Goal: Communication & Community: Answer question/provide support

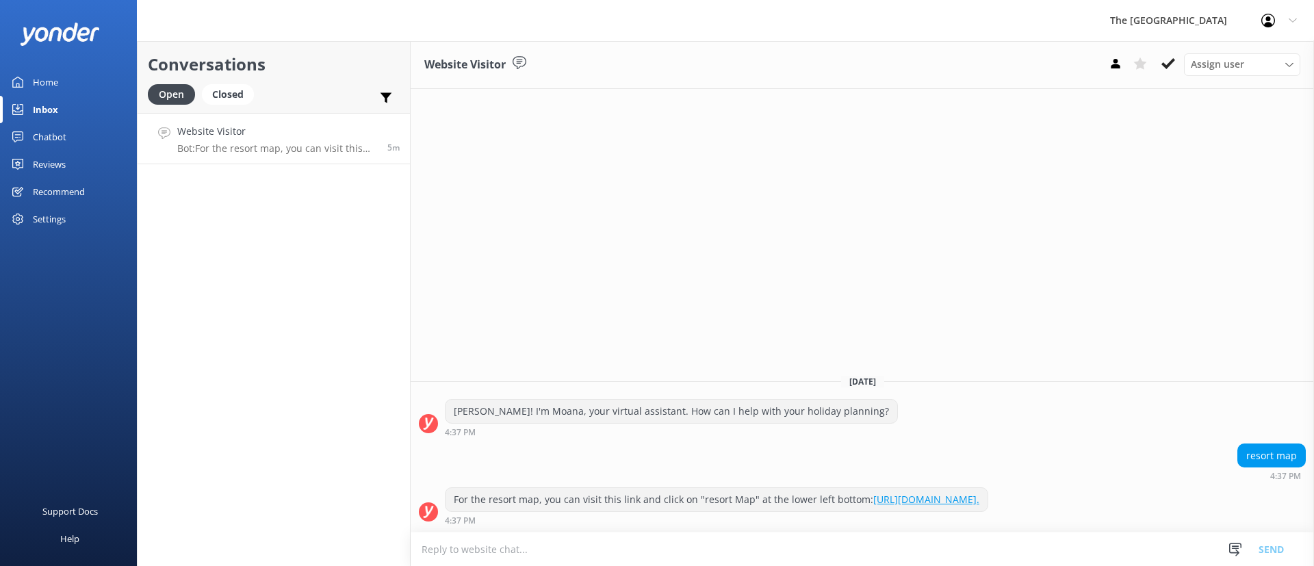
click at [767, 283] on div "Website Visitor Assign user Rarotongan Tata [PERSON_NAME] Laisa [PERSON_NAME] […" at bounding box center [863, 303] width 904 height 525
click at [255, 145] on p "Bot: For the resort map, you can visit this link and click on "resort Map" at t…" at bounding box center [277, 148] width 200 height 12
click at [763, 303] on div "Website Visitor Assign user Rarotongan Tata [PERSON_NAME] Laisa [PERSON_NAME] […" at bounding box center [863, 303] width 904 height 525
click at [741, 261] on div "Website Visitor Assign user Rarotongan Tata [PERSON_NAME] Laisa [PERSON_NAME] […" at bounding box center [863, 303] width 904 height 525
click at [708, 248] on div "Website Visitor Assign user Rarotongan Tata [PERSON_NAME] Laisa [PERSON_NAME] […" at bounding box center [863, 303] width 904 height 525
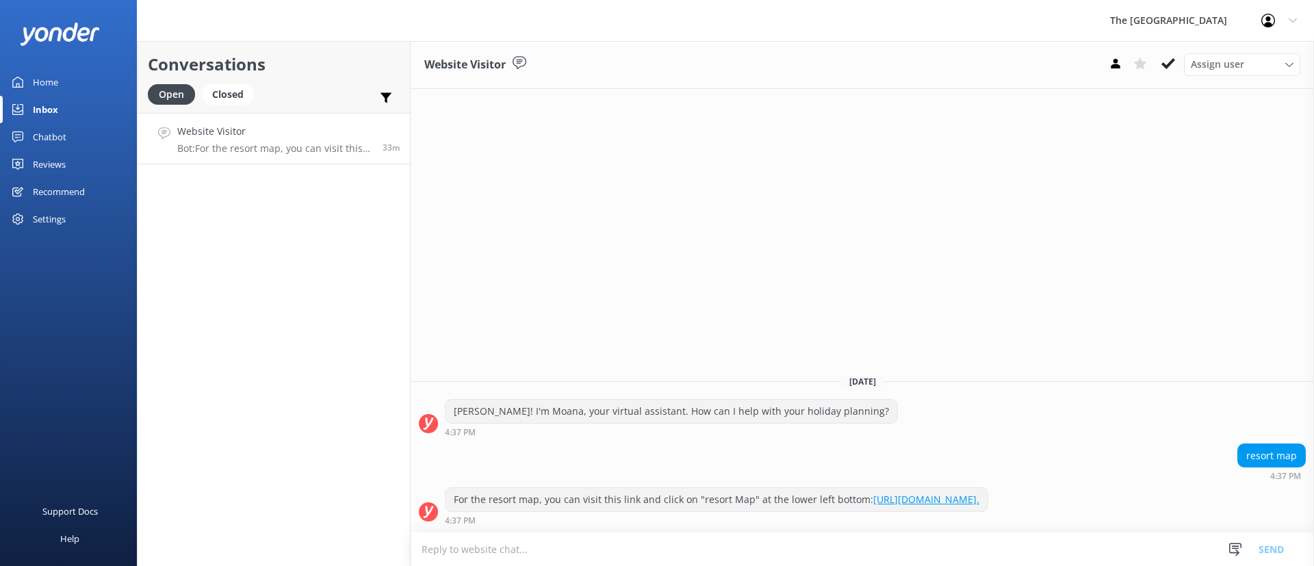
click at [711, 130] on div "Website Visitor Assign user Rarotongan Tata [PERSON_NAME] Laisa [PERSON_NAME] […" at bounding box center [863, 303] width 904 height 525
click at [238, 133] on h4 "Website Visitor" at bounding box center [274, 131] width 195 height 15
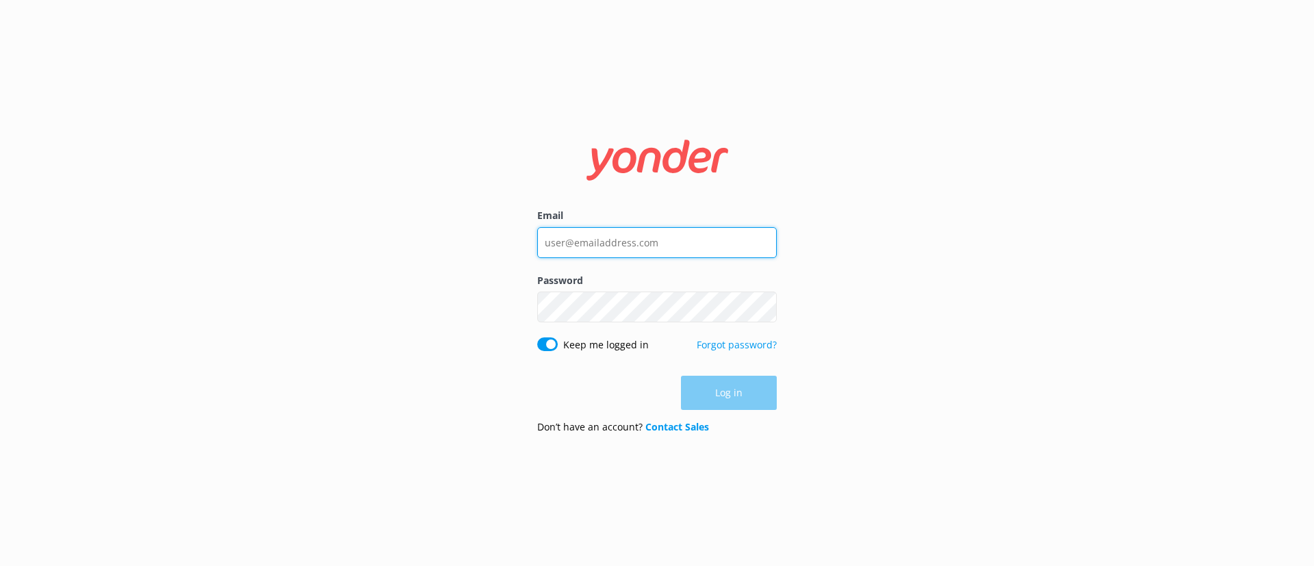
type input "[EMAIL_ADDRESS][DOMAIN_NAME]"
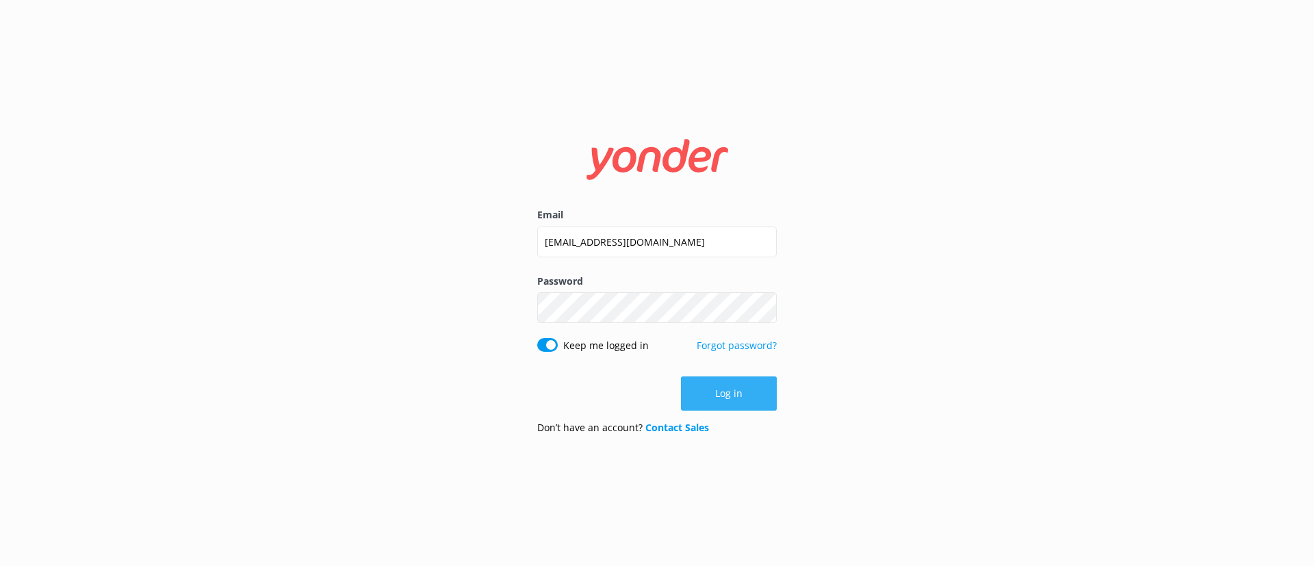
click at [751, 402] on button "Log in" at bounding box center [729, 393] width 96 height 34
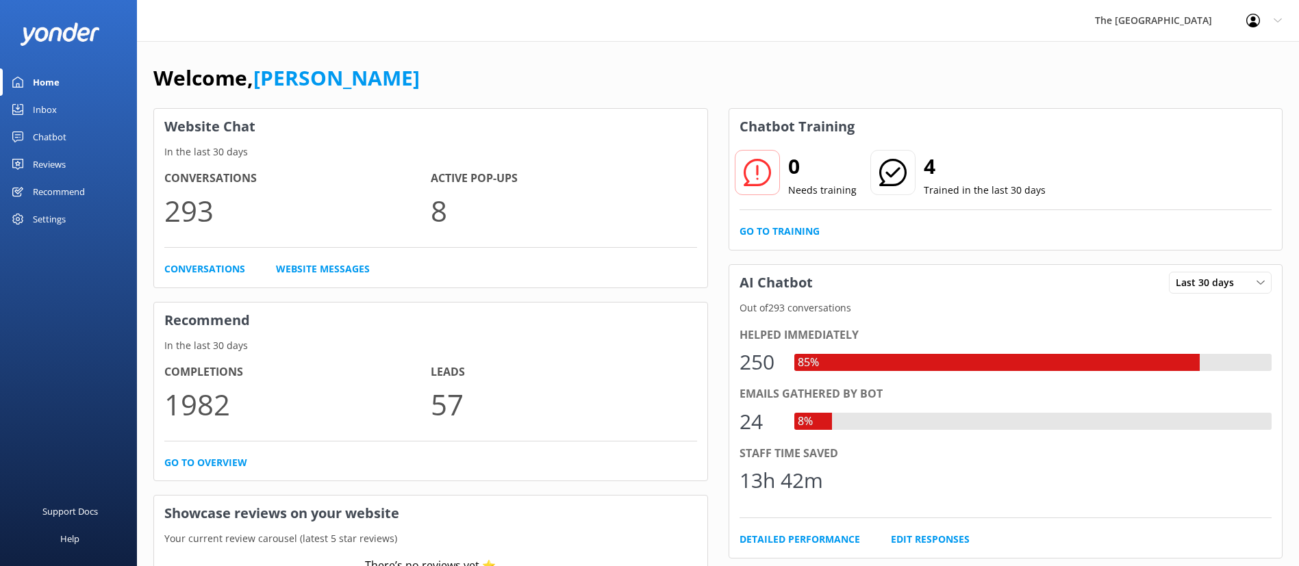
drag, startPoint x: 67, startPoint y: 107, endPoint x: 134, endPoint y: 109, distance: 67.1
click at [67, 107] on link "Inbox" at bounding box center [68, 109] width 137 height 27
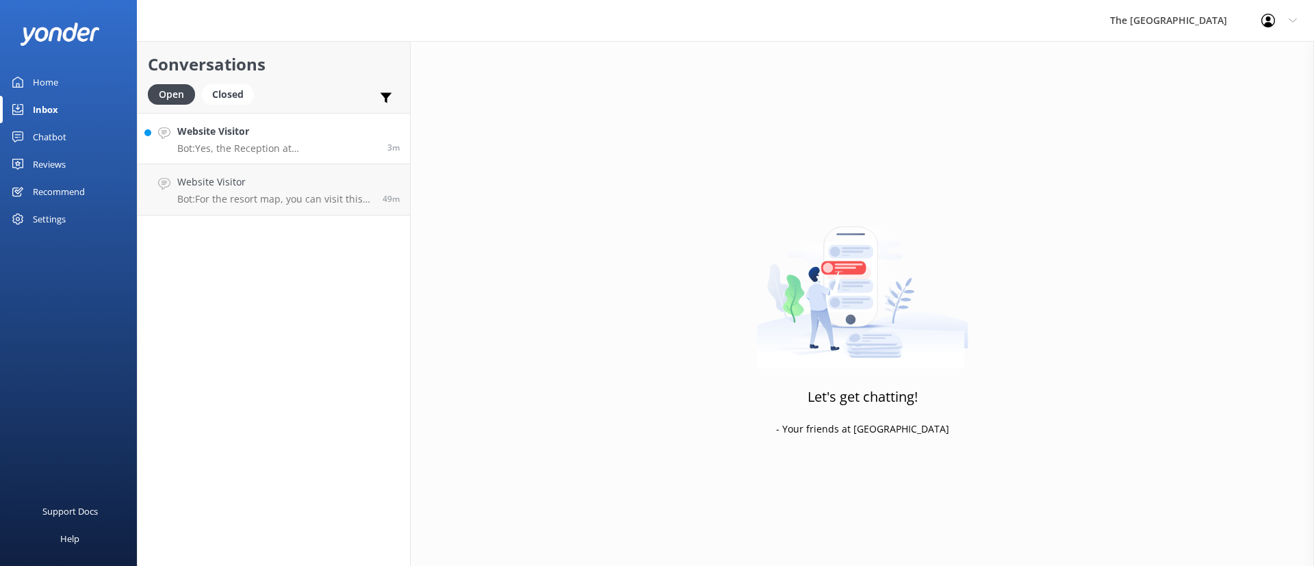
click at [229, 139] on div "Website Visitor Bot: Yes, the Reception at [GEOGRAPHIC_DATA] is open 24/7." at bounding box center [277, 138] width 200 height 29
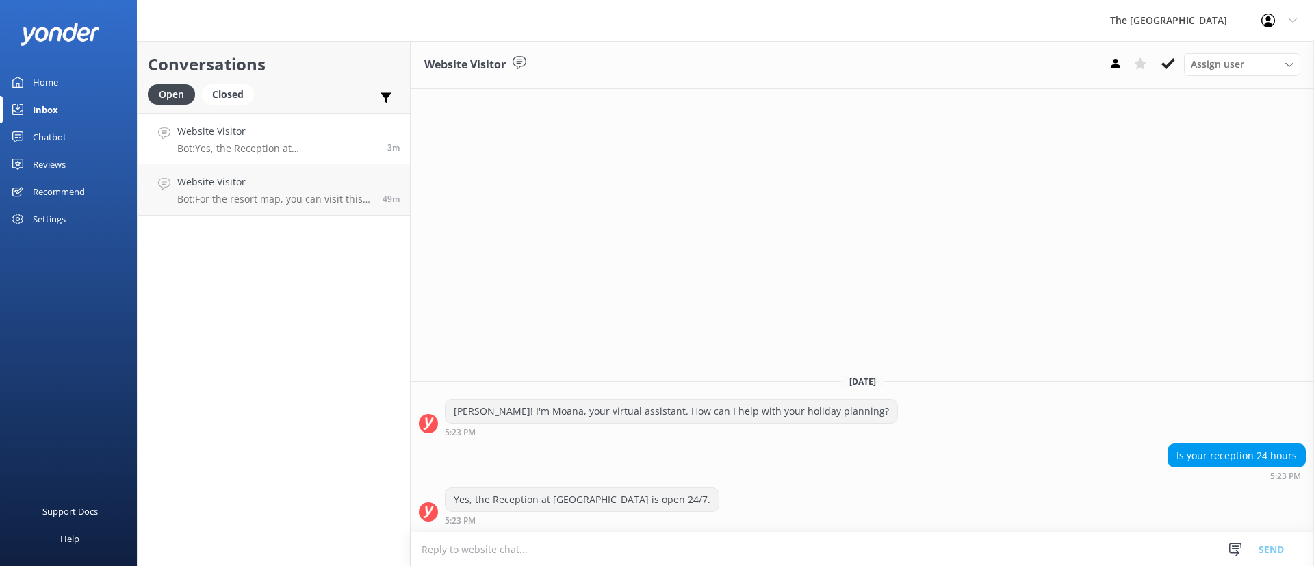
click at [245, 163] on link "Website Visitor Bot: Yes, the Reception at [GEOGRAPHIC_DATA] is open 24/7. 3m" at bounding box center [274, 138] width 272 height 51
click at [279, 183] on h4 "Website Visitor" at bounding box center [274, 182] width 195 height 15
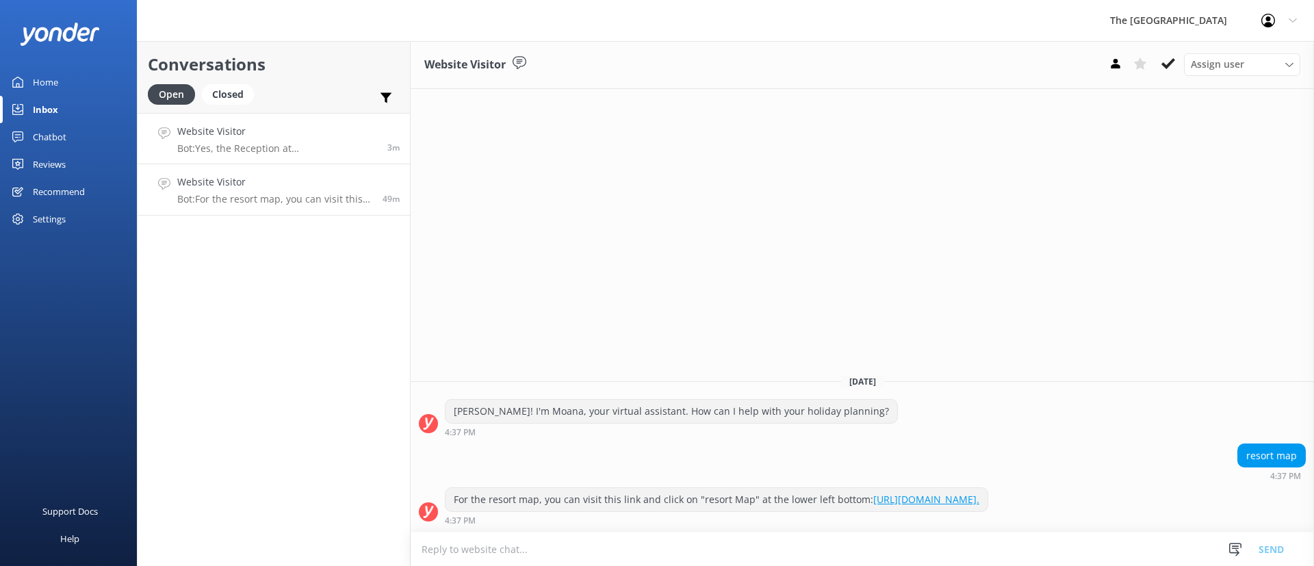
click at [253, 134] on h4 "Website Visitor" at bounding box center [277, 131] width 200 height 15
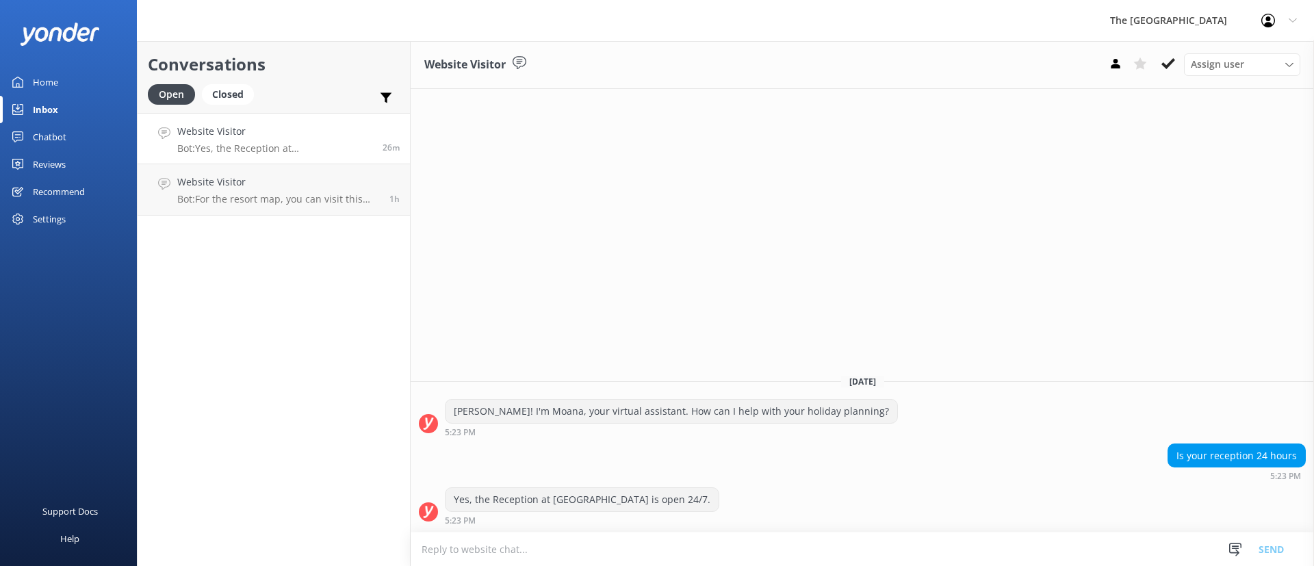
drag, startPoint x: 287, startPoint y: 114, endPoint x: 300, endPoint y: 146, distance: 34.7
click at [286, 113] on link "Website Visitor Bot: Yes, the Reception at [GEOGRAPHIC_DATA] is open 24/7. 26m" at bounding box center [274, 138] width 272 height 51
click at [300, 145] on p "Bot: Yes, the Reception at [GEOGRAPHIC_DATA] is open 24/7." at bounding box center [274, 148] width 195 height 12
click at [283, 186] on h4 "Website Visitor" at bounding box center [278, 182] width 202 height 15
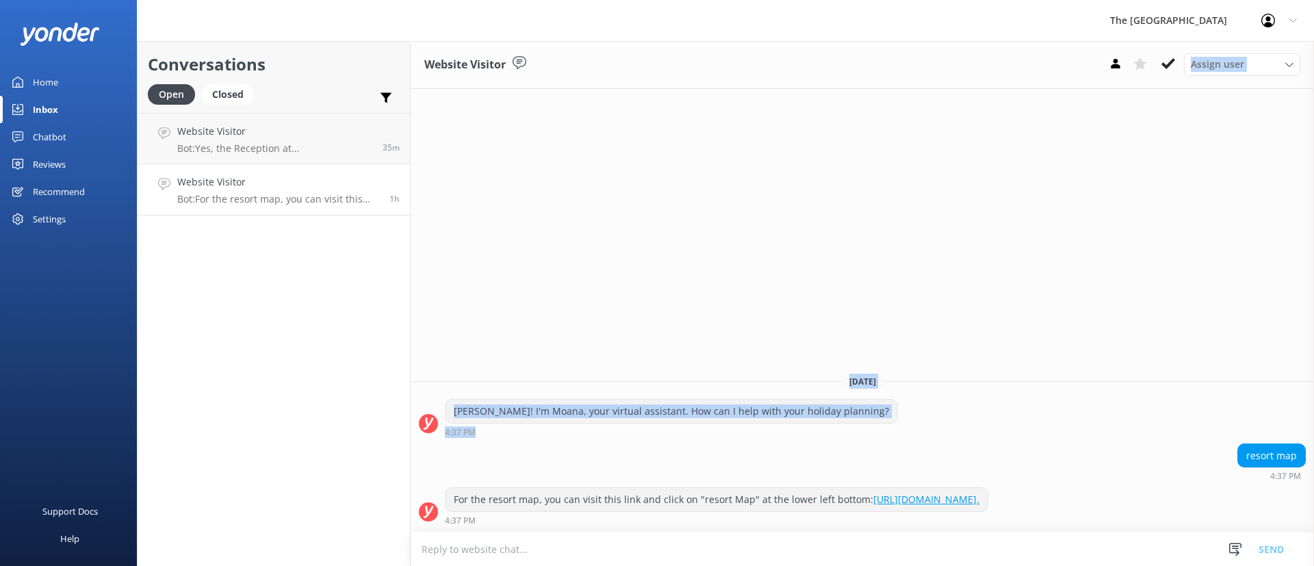
drag, startPoint x: 1252, startPoint y: 380, endPoint x: 1147, endPoint y: 472, distance: 140.2
click at [1213, 444] on div "Website Visitor Assign user Rarotongan Tata [PERSON_NAME] Laisa [PERSON_NAME] […" at bounding box center [863, 303] width 904 height 525
click at [656, 543] on textarea at bounding box center [863, 550] width 904 height 34
